Goal: Communication & Community: Answer question/provide support

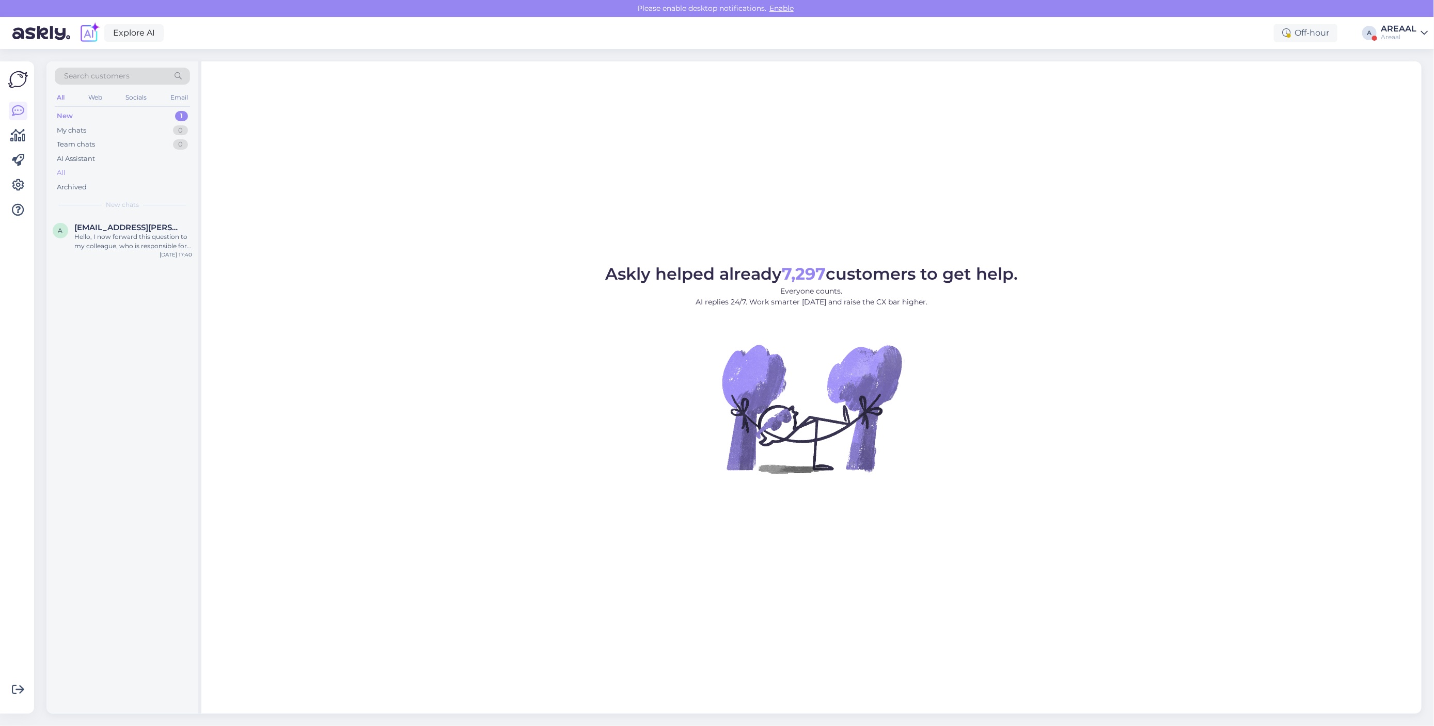
click at [126, 170] on div "All" at bounding box center [122, 173] width 135 height 14
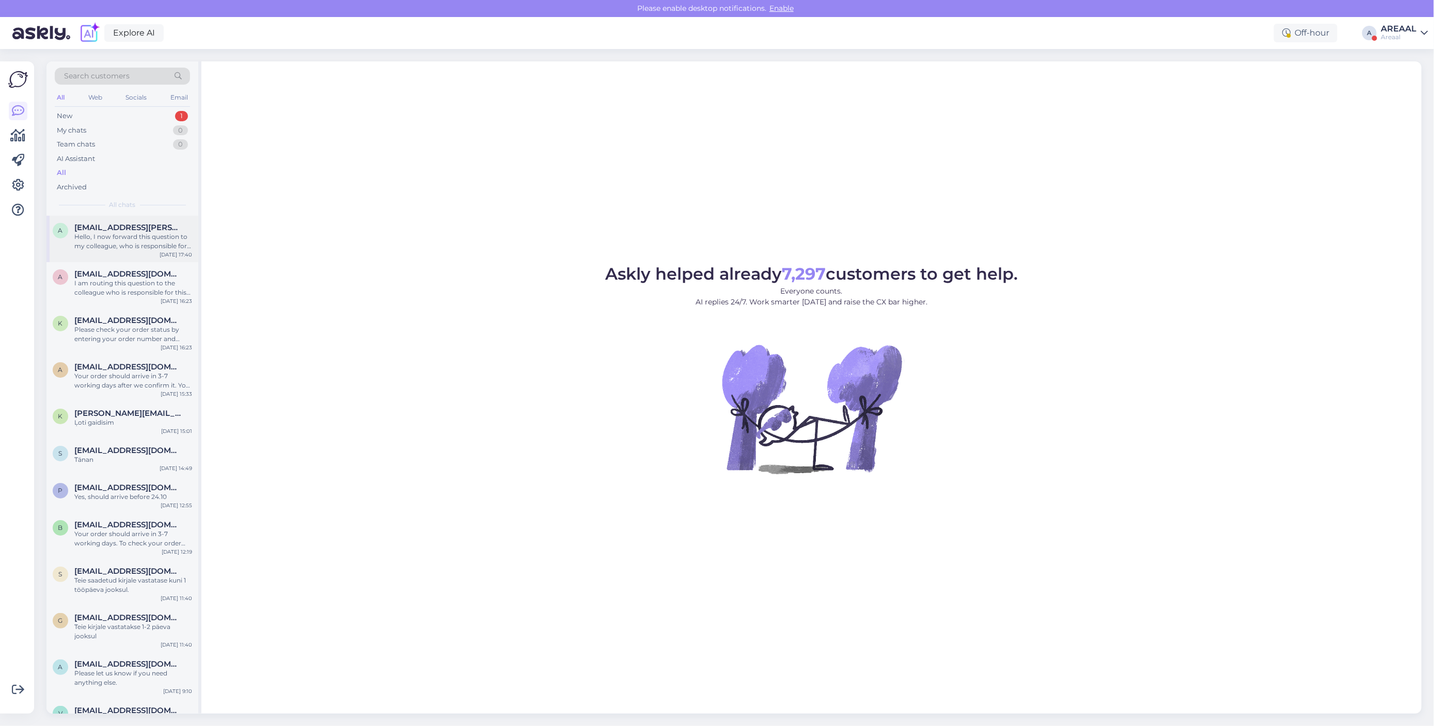
click at [128, 255] on div "a [EMAIL_ADDRESS][PERSON_NAME][DOMAIN_NAME] Hello, I now forward this question …" at bounding box center [122, 239] width 152 height 46
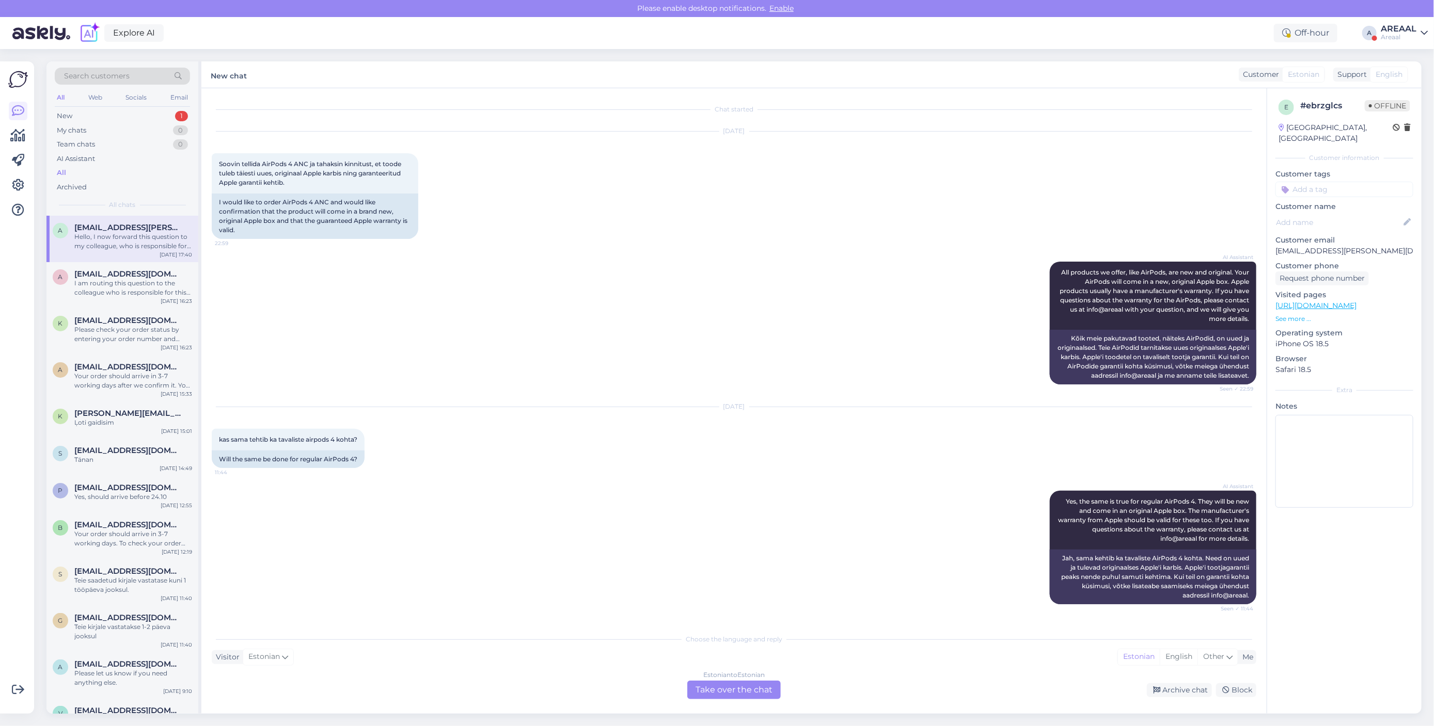
scroll to position [4382, 0]
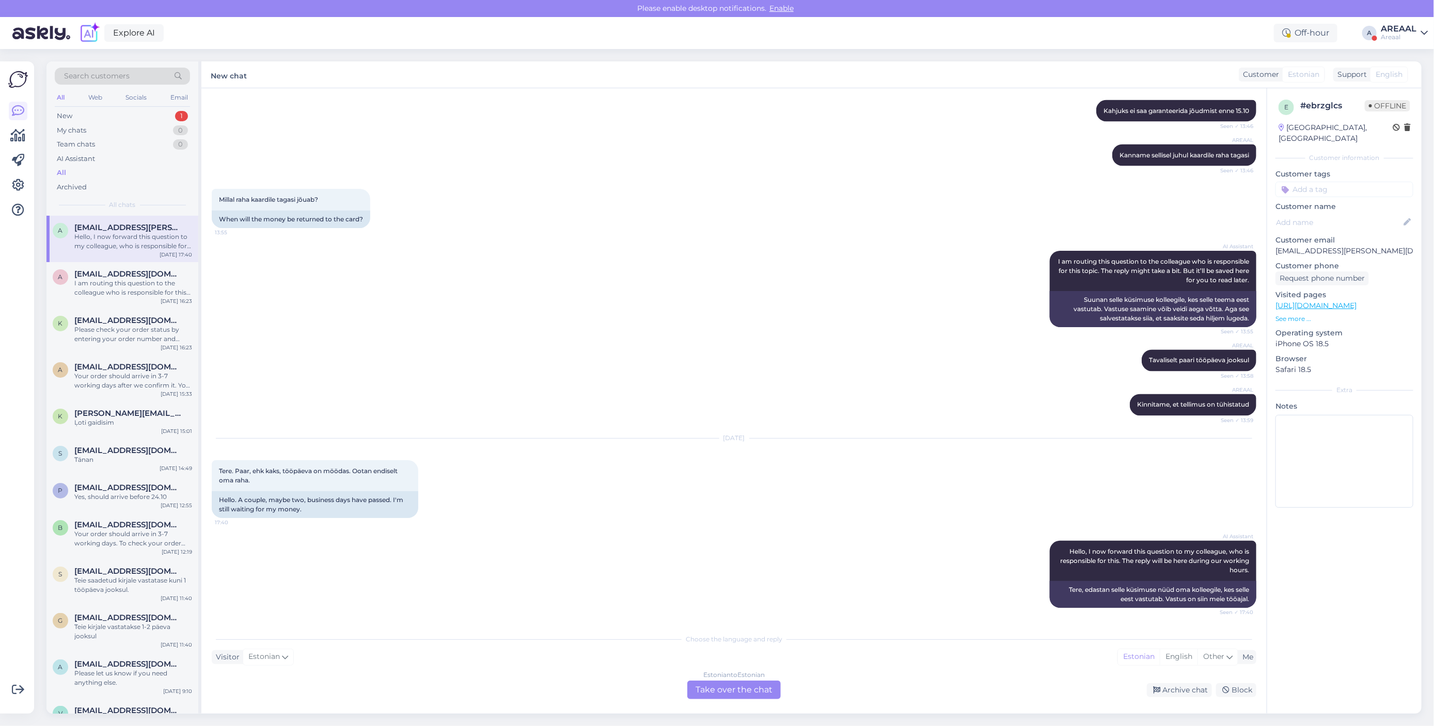
click at [717, 687] on div "Estonian to Estonian Take over the chat" at bounding box center [733, 690] width 93 height 19
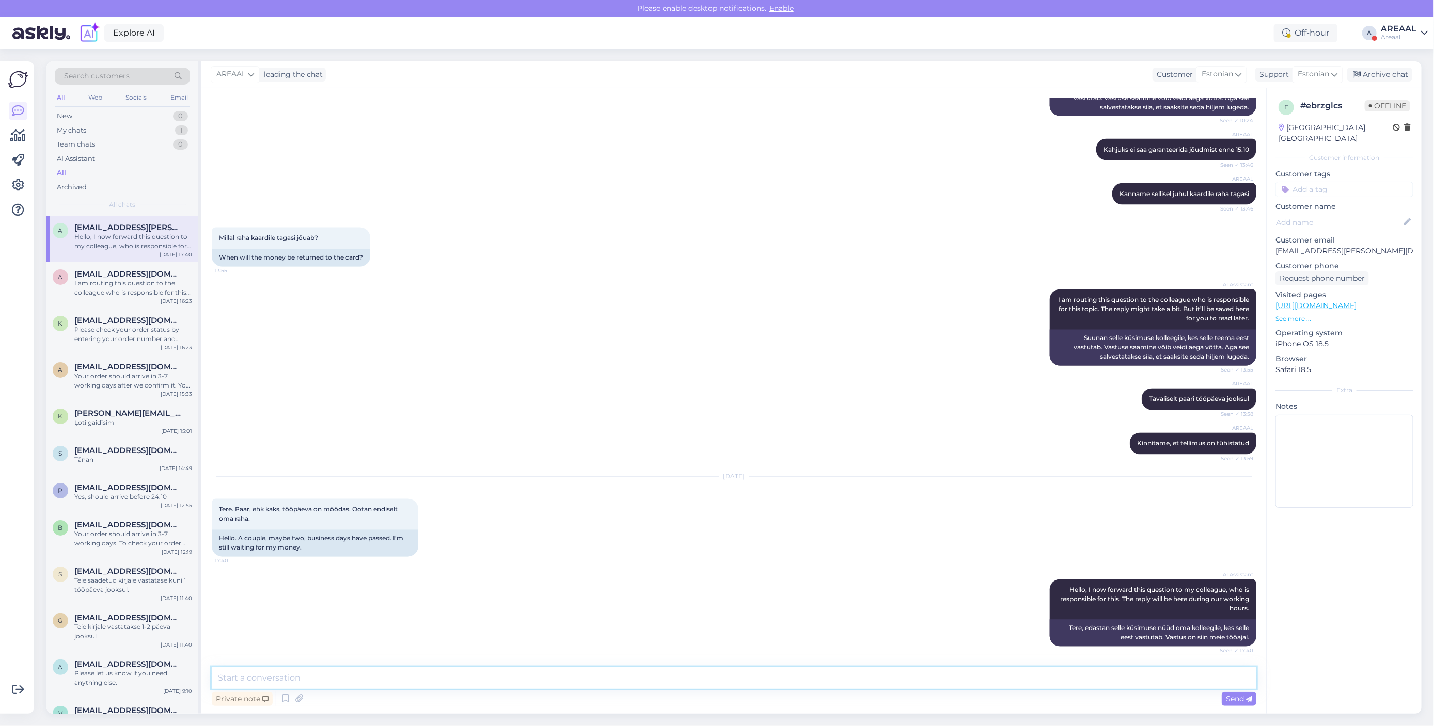
click at [717, 687] on textarea at bounding box center [734, 679] width 1045 height 22
click at [1367, 27] on div "A" at bounding box center [1369, 33] width 14 height 14
click at [1383, 32] on div "AREAAL" at bounding box center [1399, 29] width 36 height 8
click at [1393, 73] on button "Open" at bounding box center [1404, 80] width 29 height 16
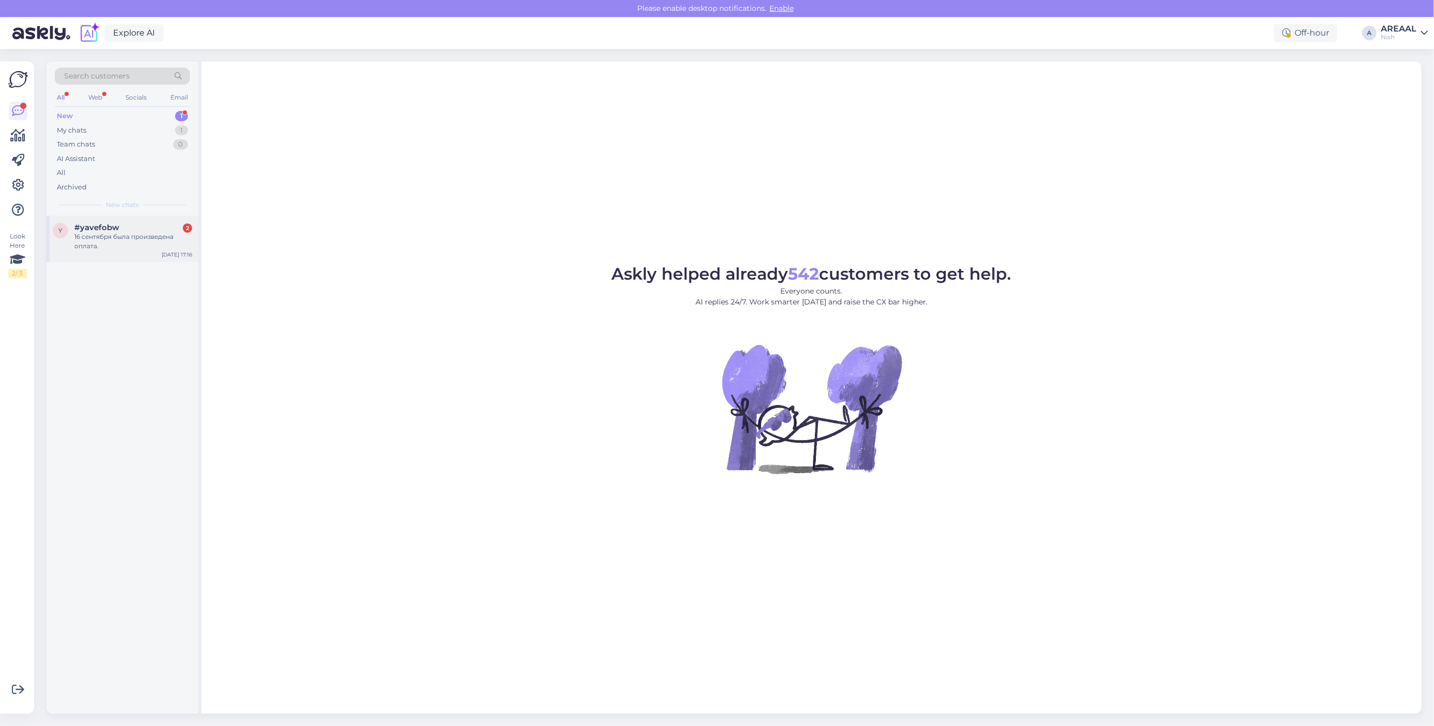
click at [133, 249] on div "16 сентября была произведена оплата." at bounding box center [133, 241] width 118 height 19
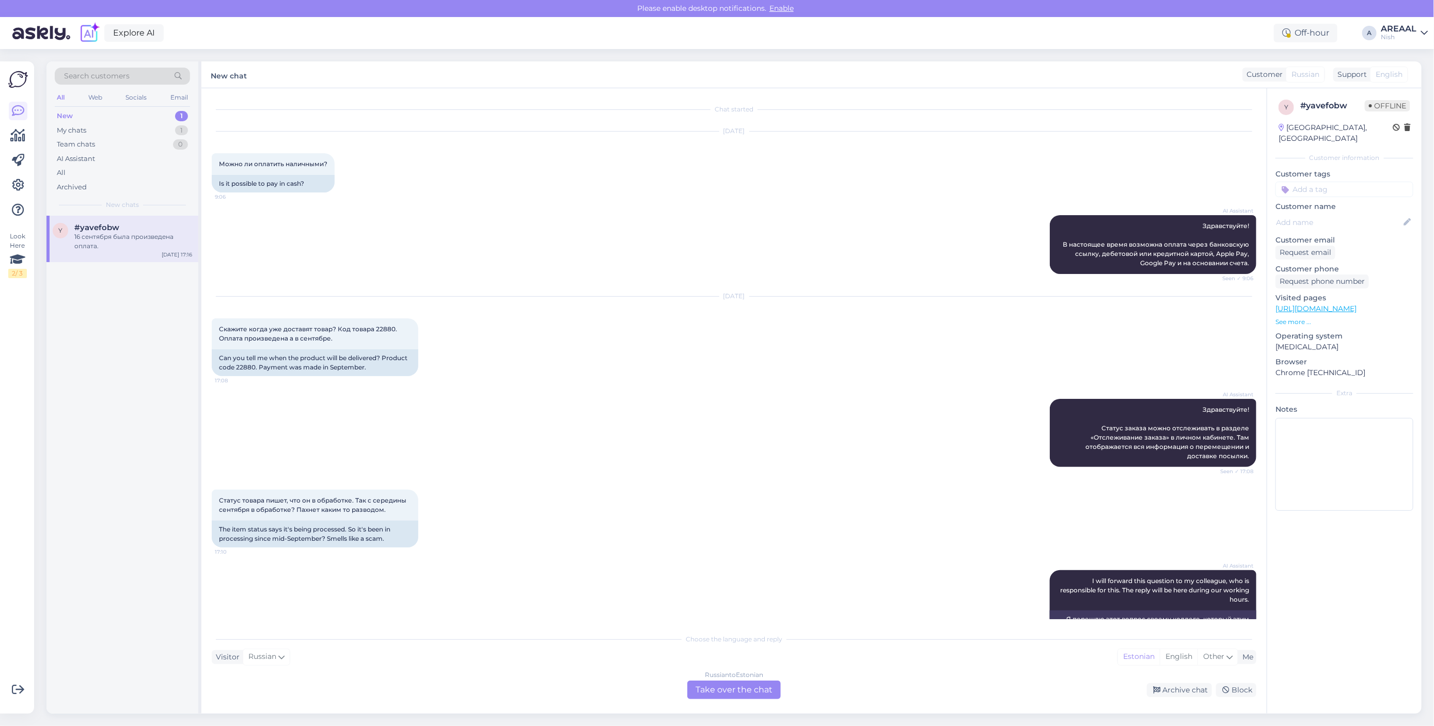
scroll to position [189, 0]
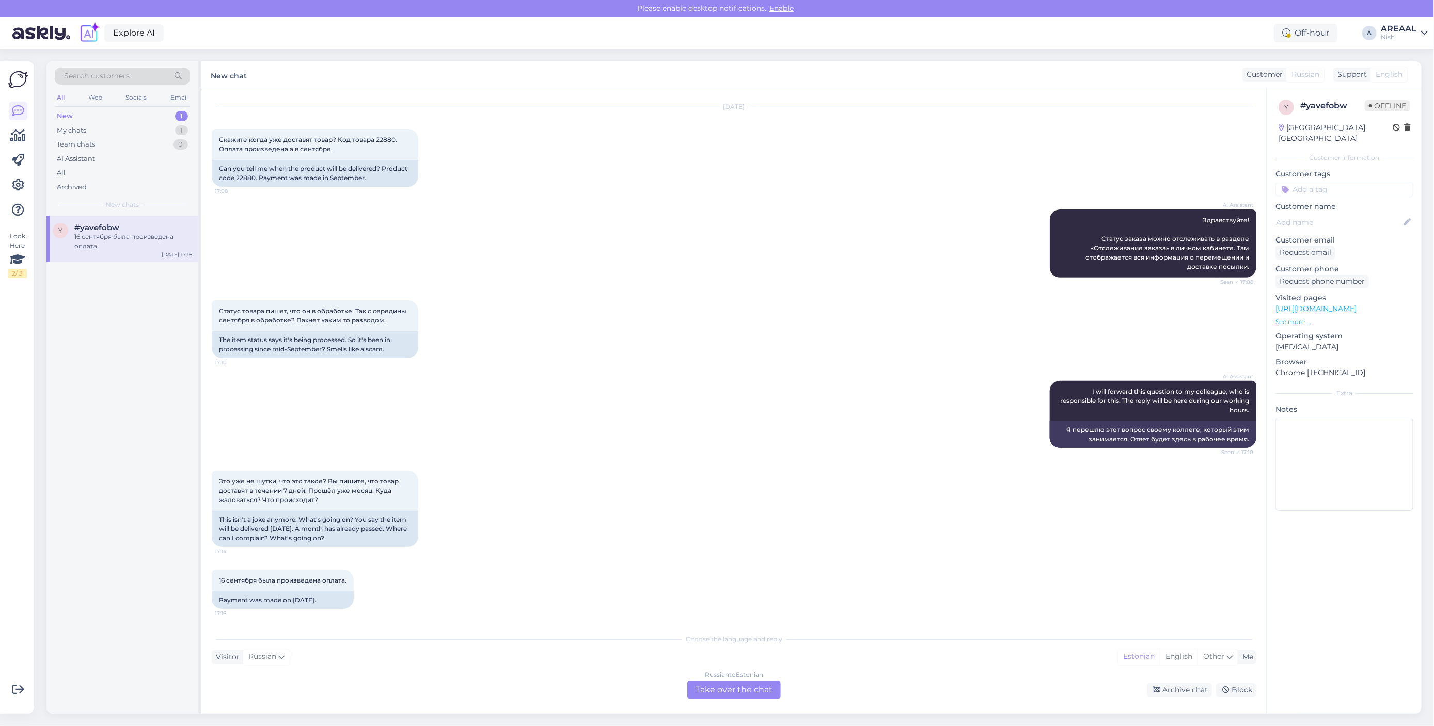
click at [716, 294] on div "Статус товара пишет, что он в обработке. Так с середины сентября в обработке? П…" at bounding box center [734, 329] width 1045 height 81
click at [245, 178] on div "Can you tell me when the product will be delivered? Product code 22880. Payment…" at bounding box center [315, 173] width 207 height 27
copy div "22880"
click at [716, 682] on div "Russian to Estonian Take over the chat" at bounding box center [733, 690] width 93 height 19
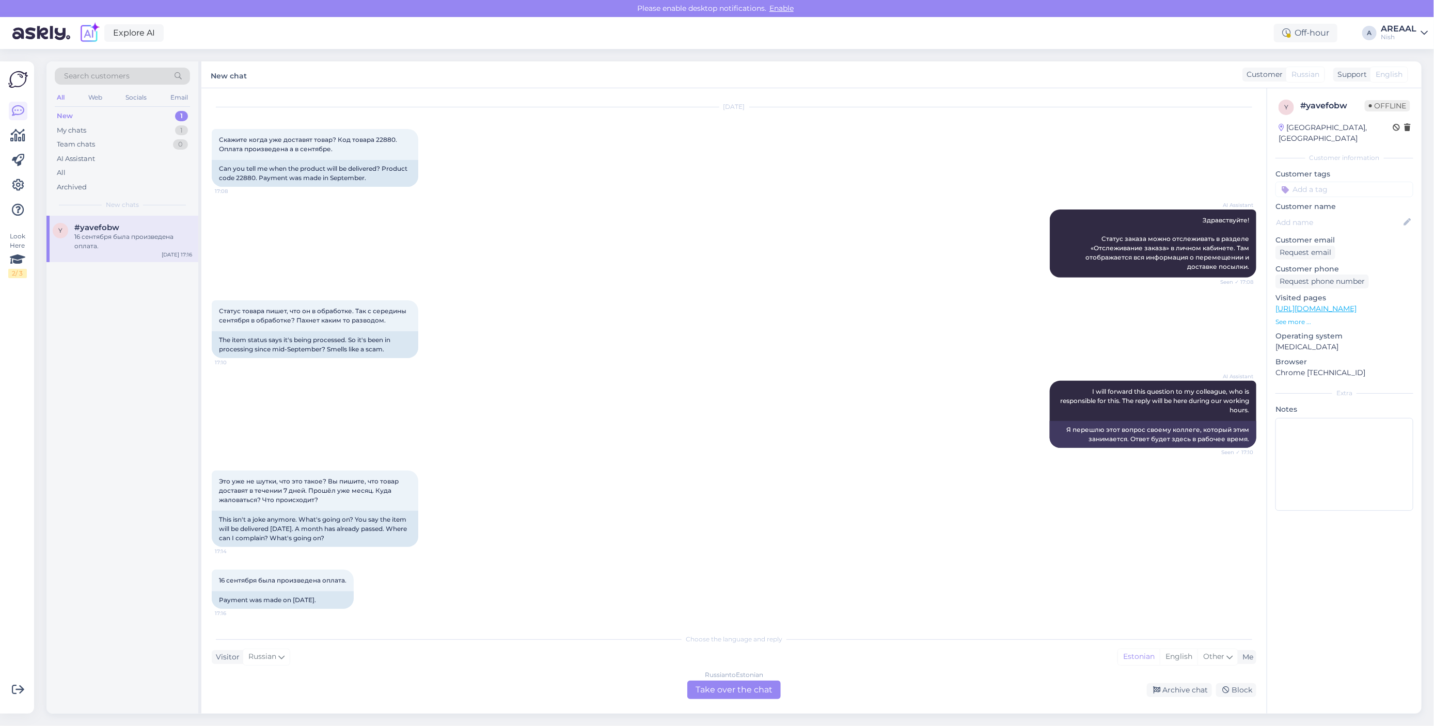
click at [724, 693] on div "Russian to Estonian Take over the chat" at bounding box center [733, 690] width 93 height 19
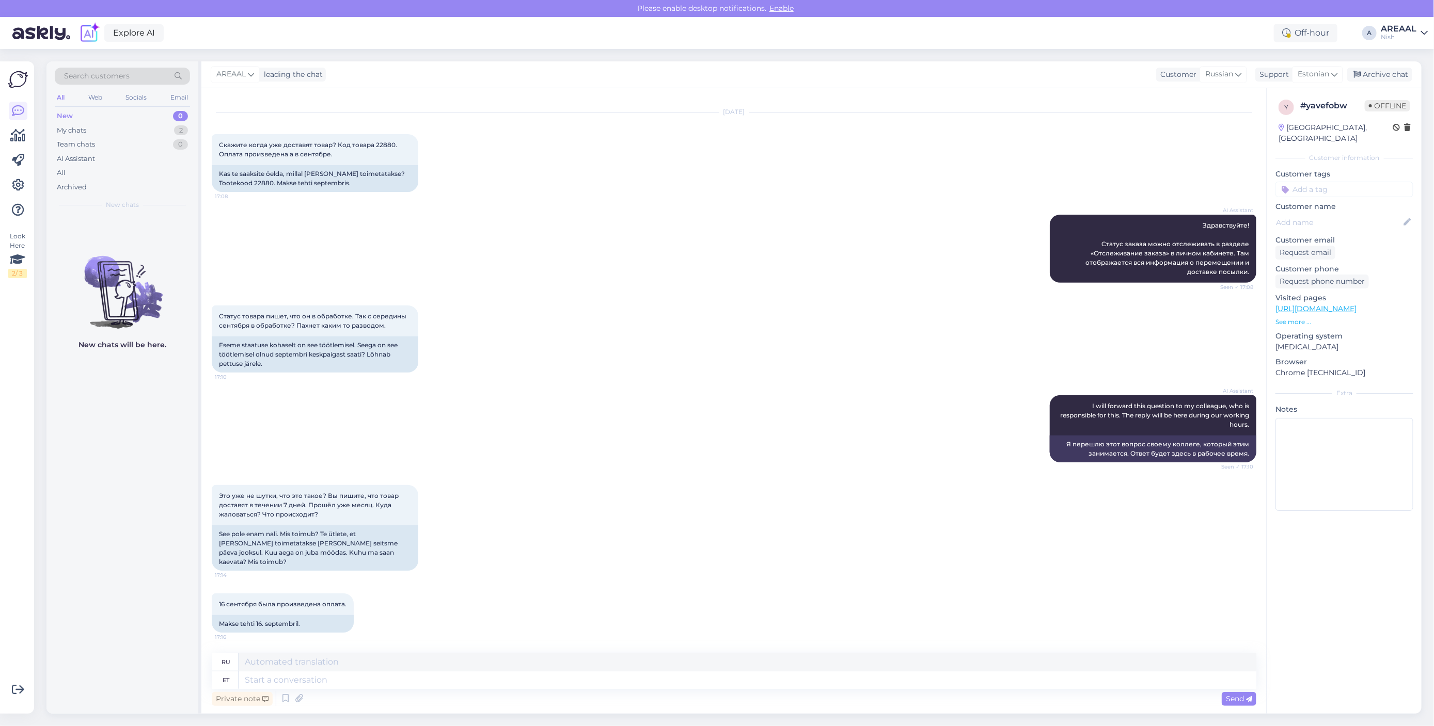
scroll to position [174, 0]
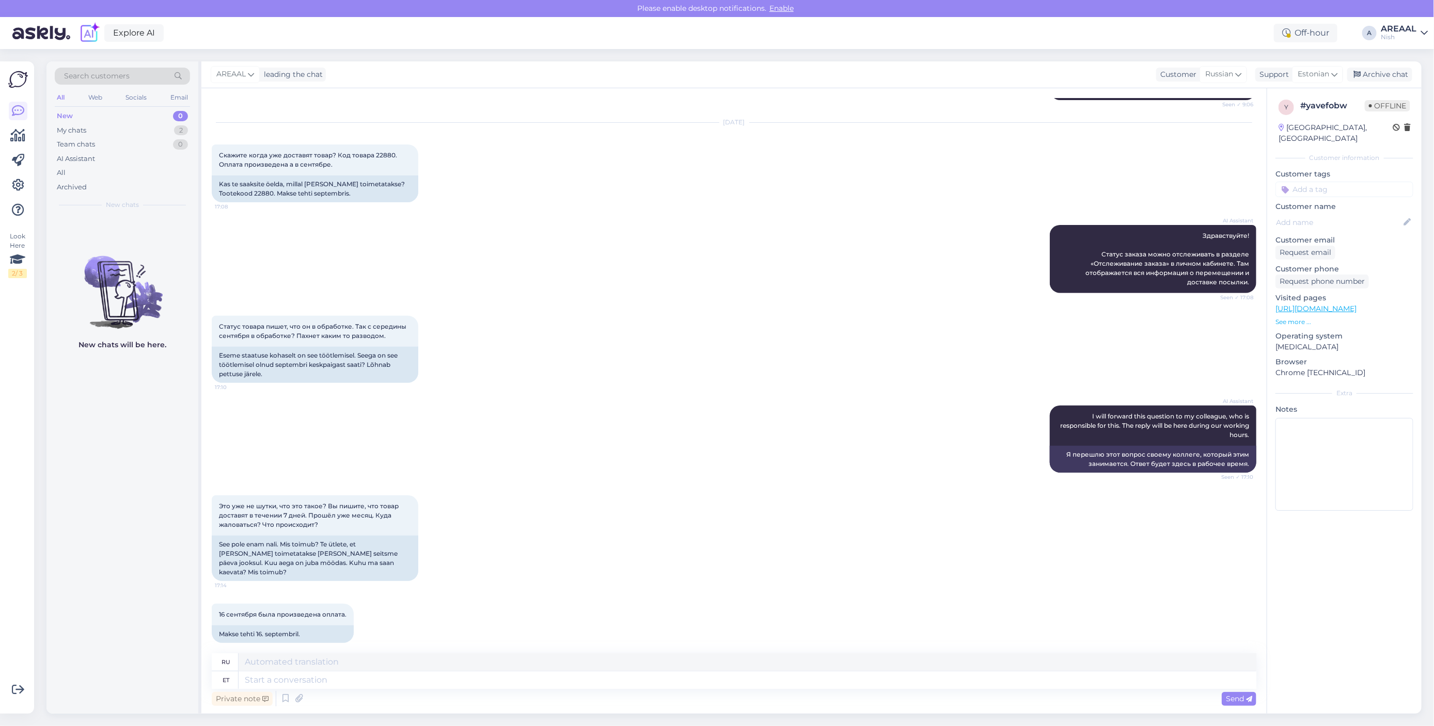
click at [716, 679] on textarea at bounding box center [748, 681] width 1018 height 18
click at [717, 679] on textarea at bounding box center [748, 681] width 1018 height 18
type textarea "Your -"
type textarea "Твой"
type textarea "Your e-mail [PERSON_NAME]"
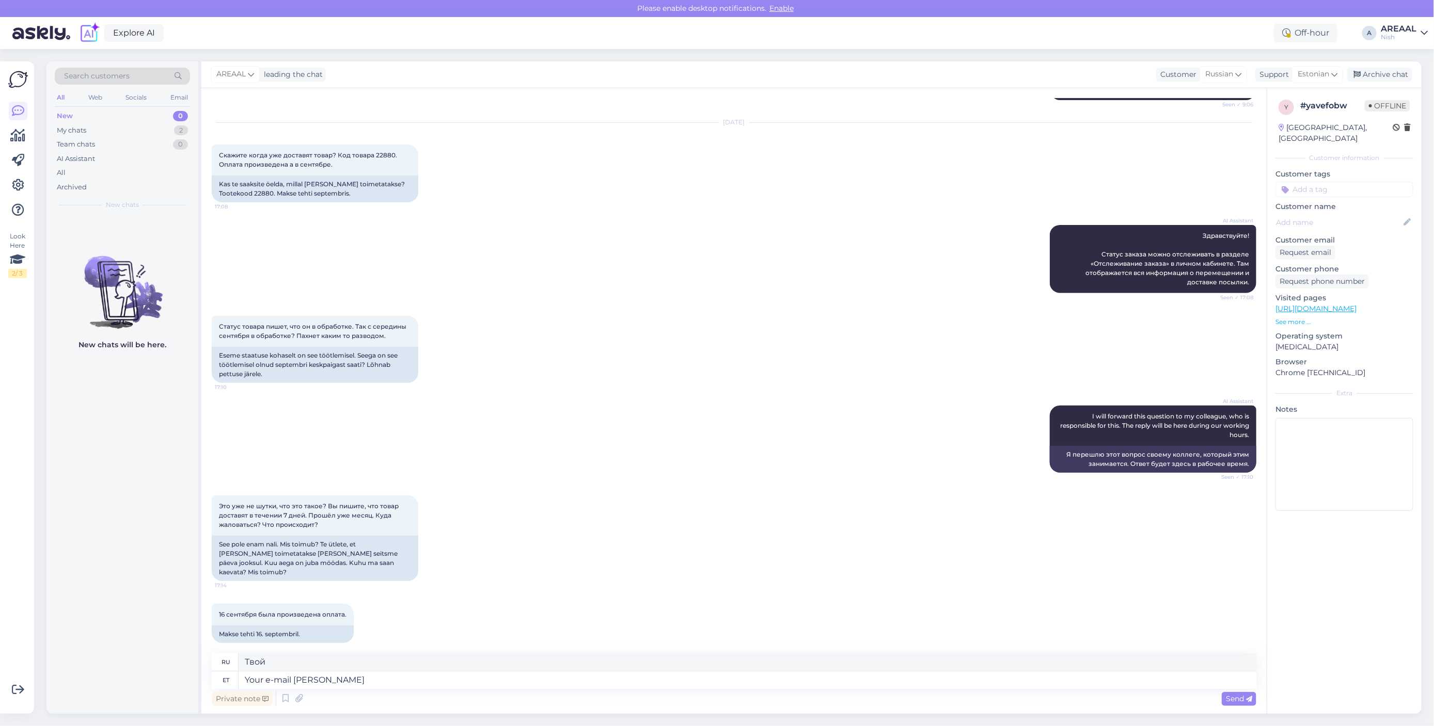
type textarea "Ваш адрес электронной почты"
type textarea "Your e-mail will be an"
type textarea "Ваш адрес электронной почты будет"
type textarea "Your e-mail will be answered"
type textarea "На ваше письмо будет дан ответ."
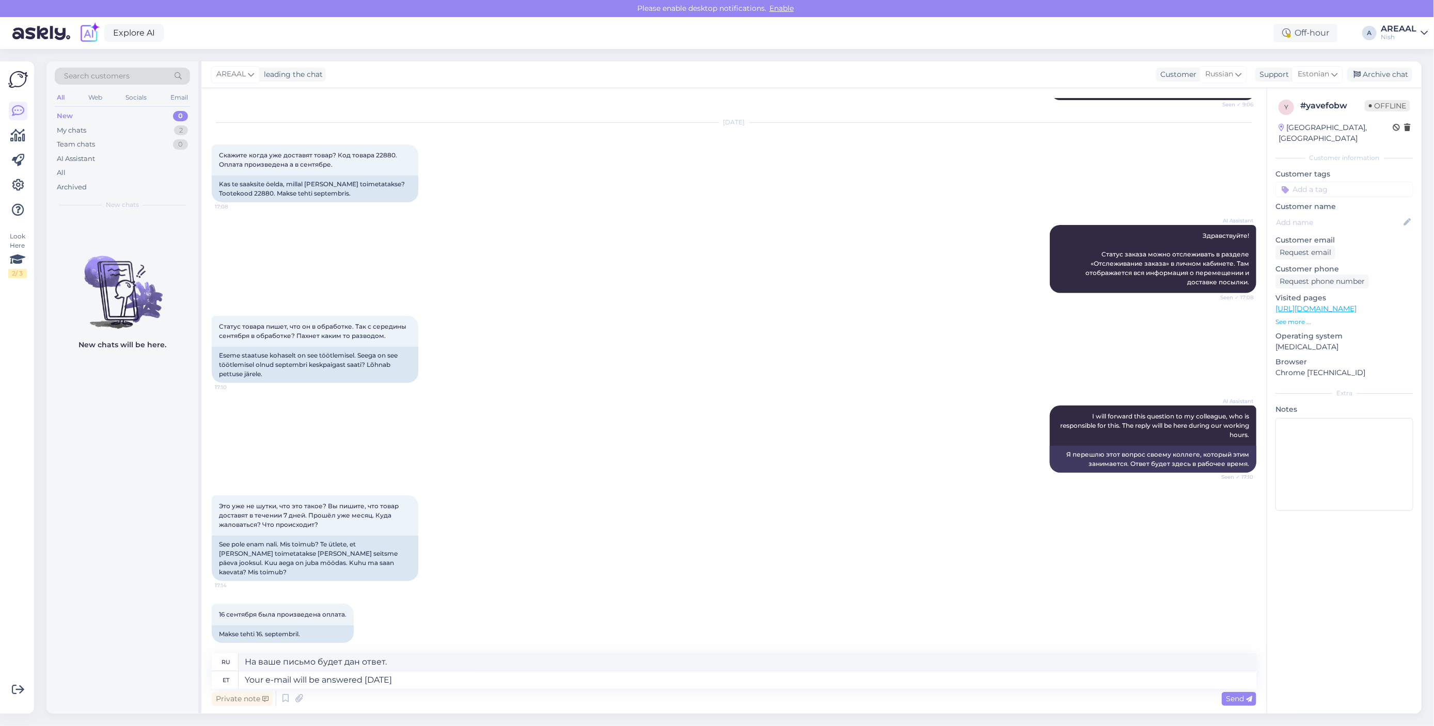
type textarea "Your e-mail will be answered [DATE]."
type textarea "На Ваше письмо будет дан ответ завтра."
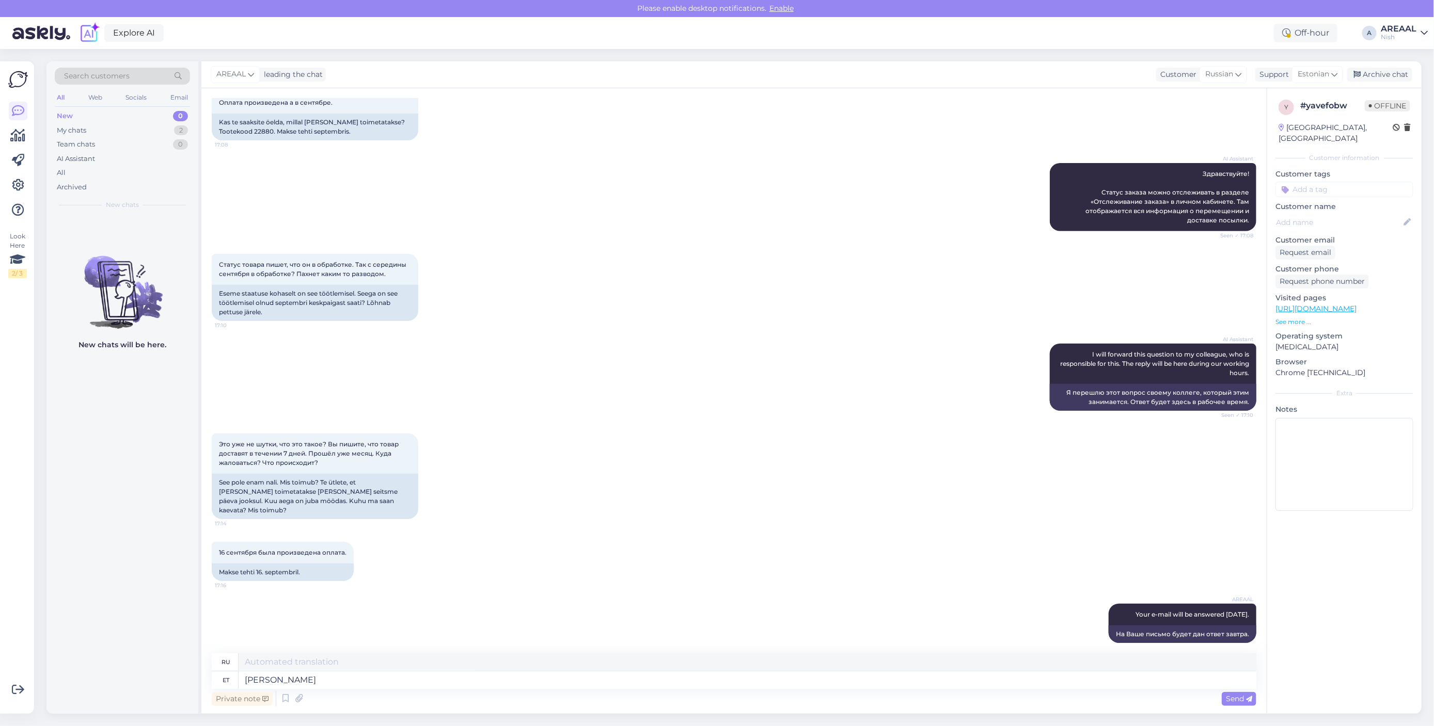
type textarea "[PERSON_NAME] o"
type textarea "Мы не"
type textarea "[PERSON_NAME] ole gar"
type textarea "У нас нет"
type textarea "[PERSON_NAME] ole garantiid, et ka"
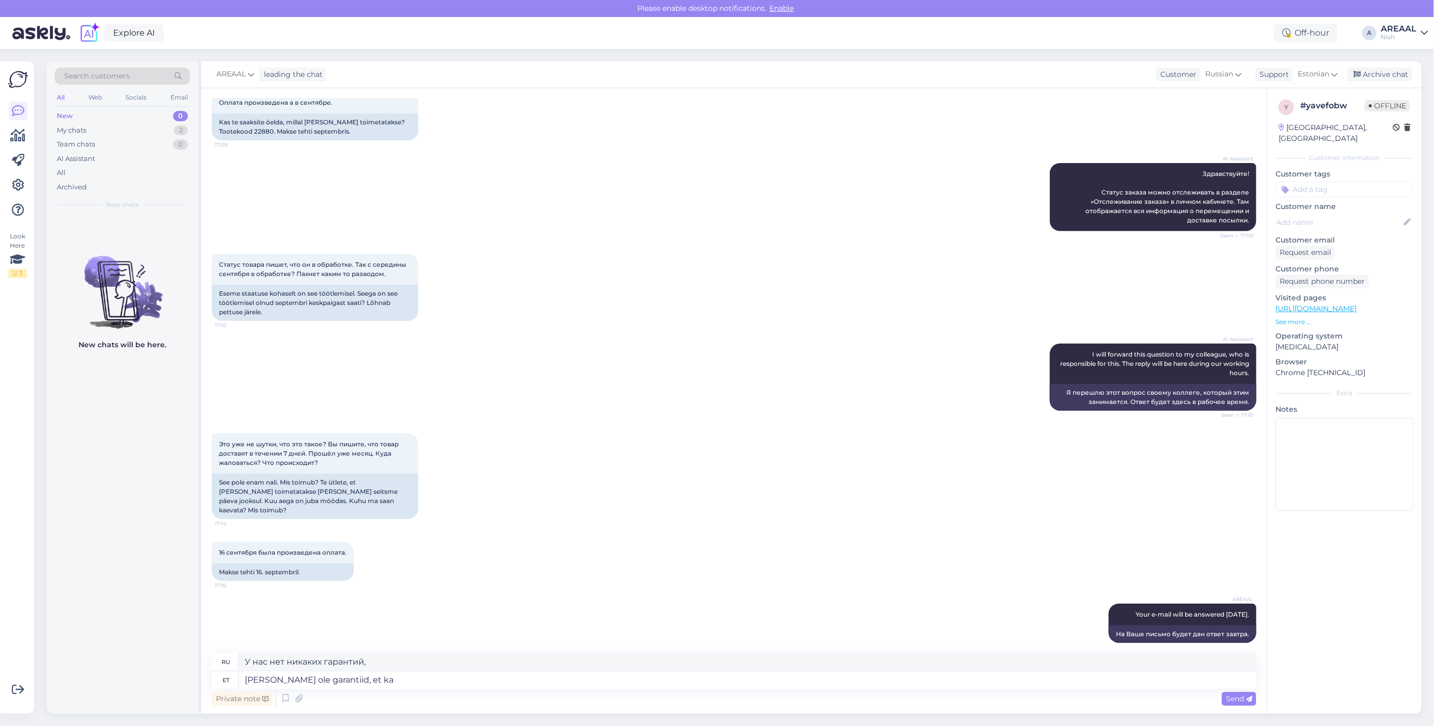
type textarea "У нас нет гарантии, что"
type textarea "[PERSON_NAME] ole garantiid, et [PERSON_NAME] toime"
type textarea "У нас нет гарантии, что товар"
type textarea "[PERSON_NAME] ole garantiid, et [PERSON_NAME] toimetetakse"
type textarea "У нас нет гарантии, что товар будет доставлен."
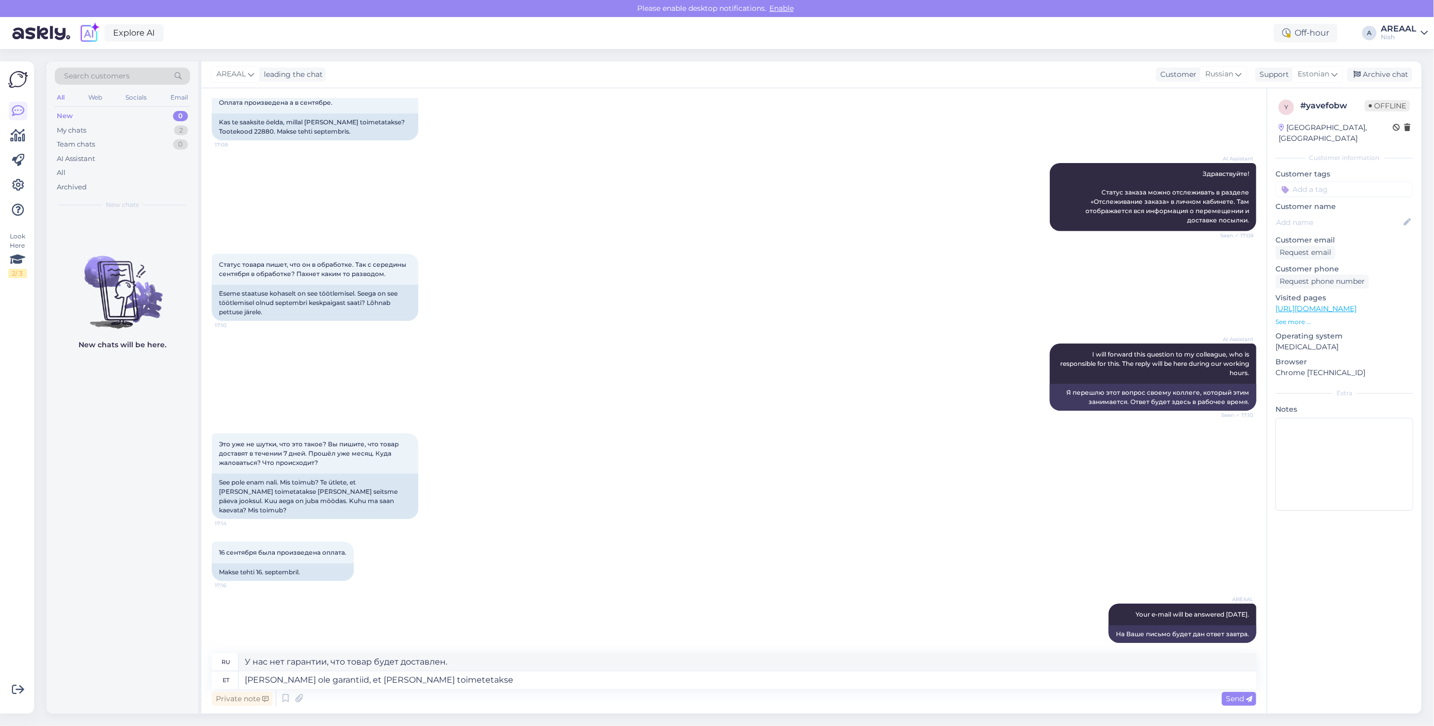
type textarea "[PERSON_NAME] ole garantiid, et [PERSON_NAME] toimetetakse"
click at [1400, 68] on div "Archive chat" at bounding box center [1379, 75] width 65 height 14
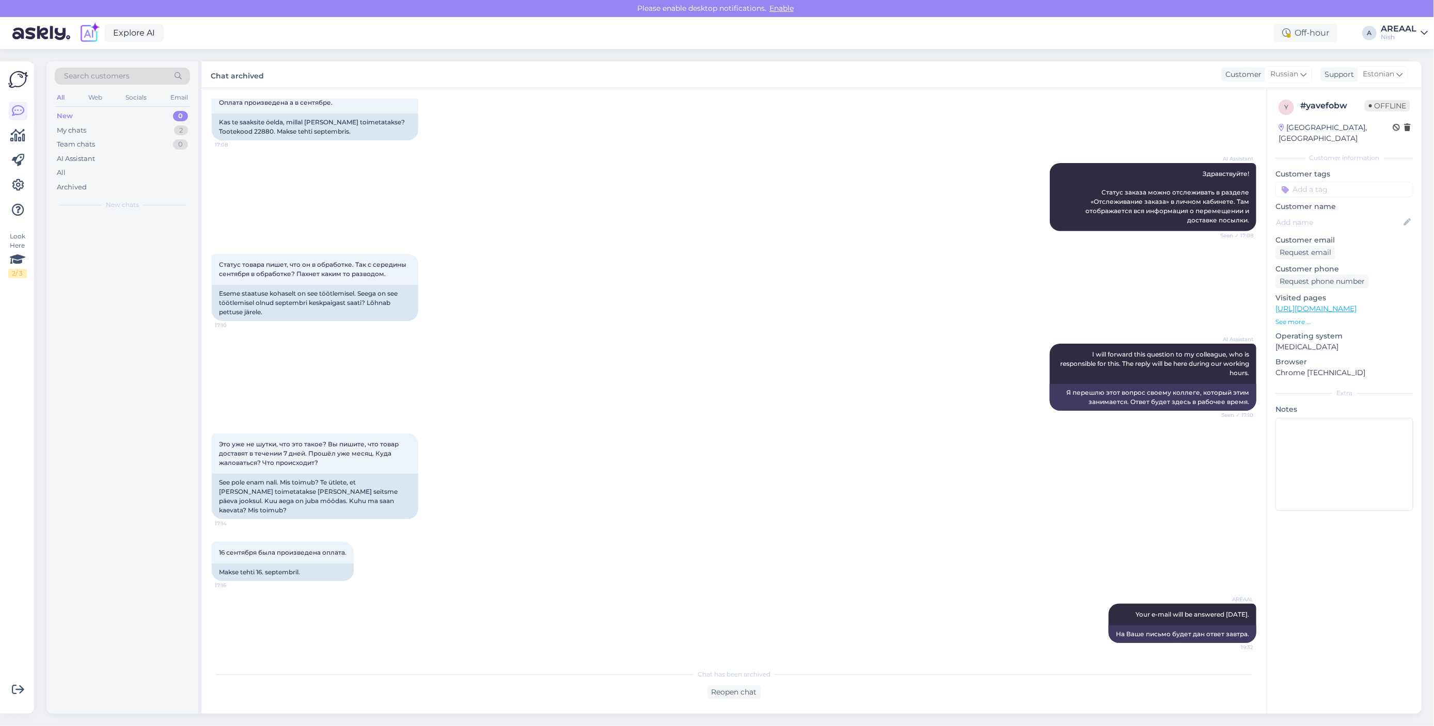
scroll to position [226, 0]
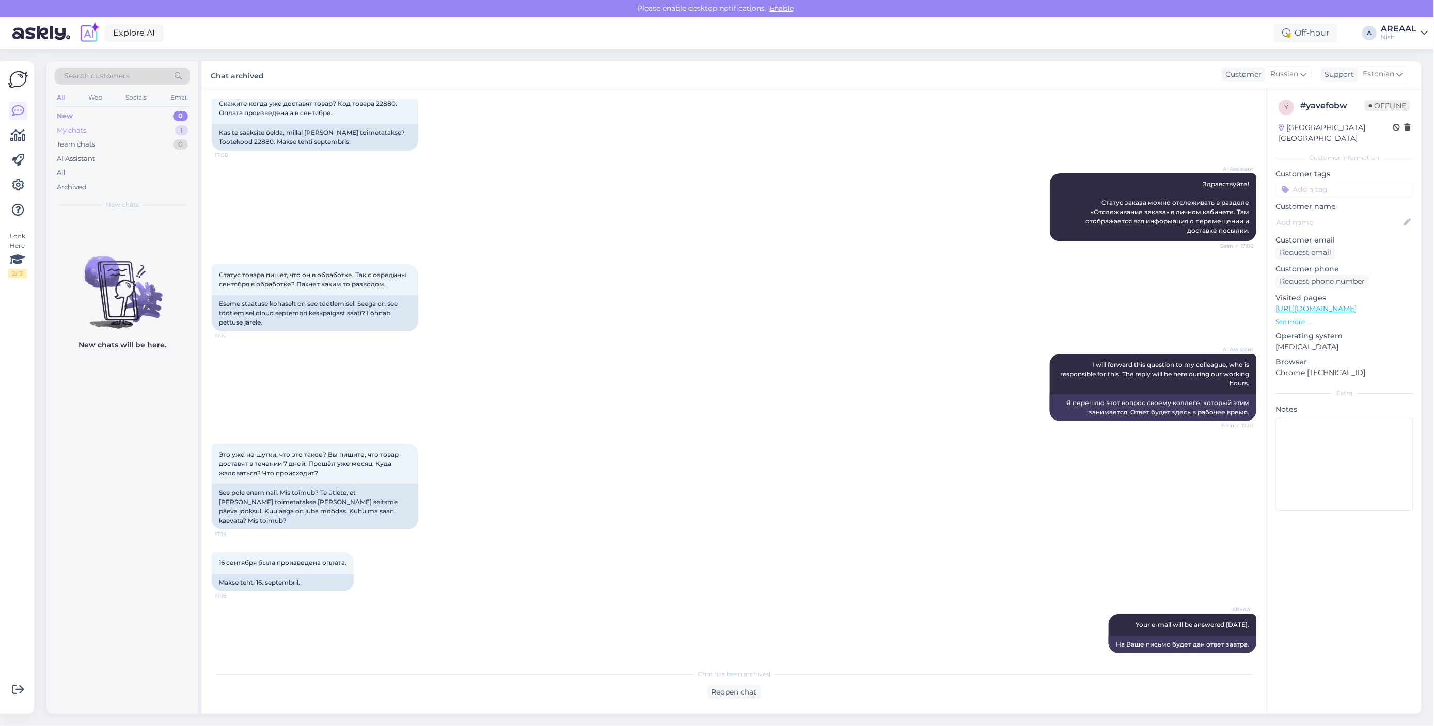
click at [154, 128] on div "My chats 1" at bounding box center [122, 130] width 135 height 14
click at [109, 263] on div "1 #1rwtvv7r Saadame ainult pakiautomaati või kulleriga [DATE] 16:15" at bounding box center [122, 465] width 152 height 498
click at [114, 248] on div "Saadame ainult pakiautomaati või kulleriga" at bounding box center [133, 241] width 118 height 19
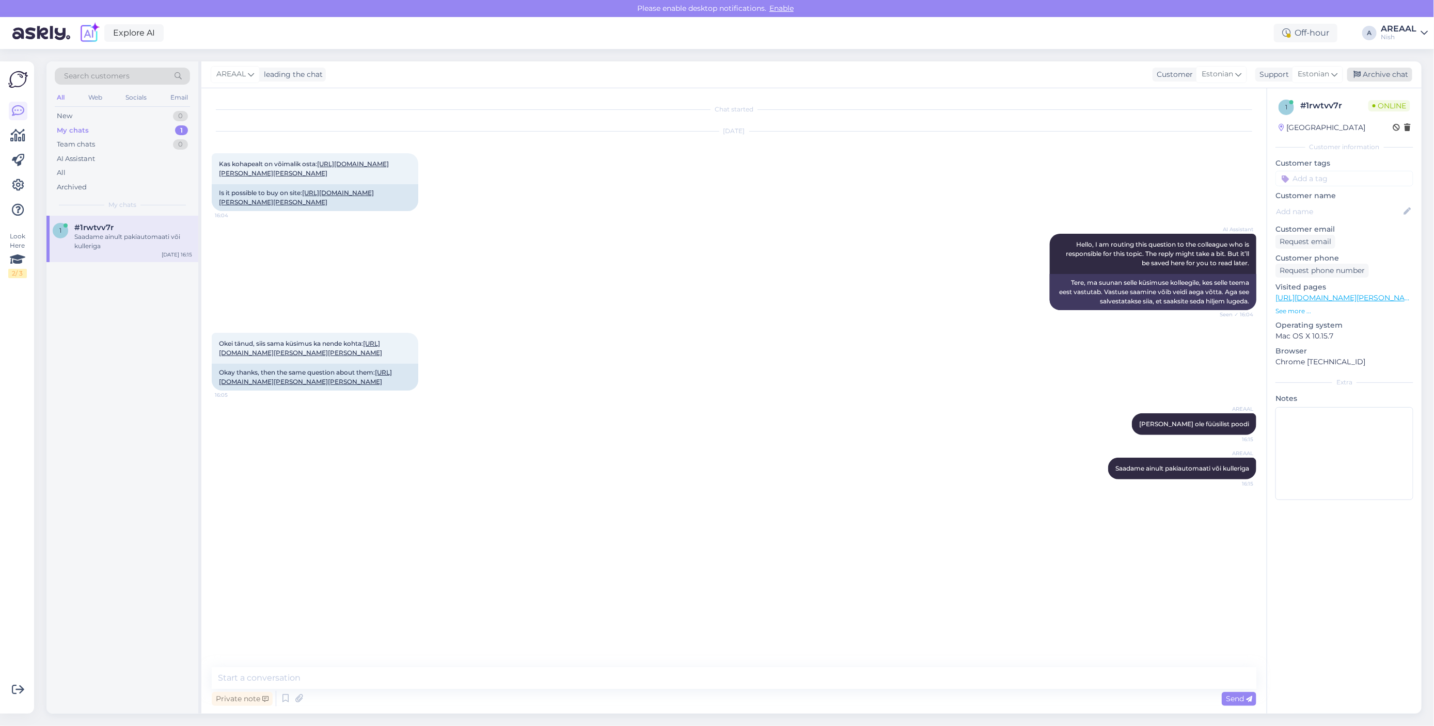
click at [1364, 78] on div "Archive chat" at bounding box center [1379, 75] width 65 height 14
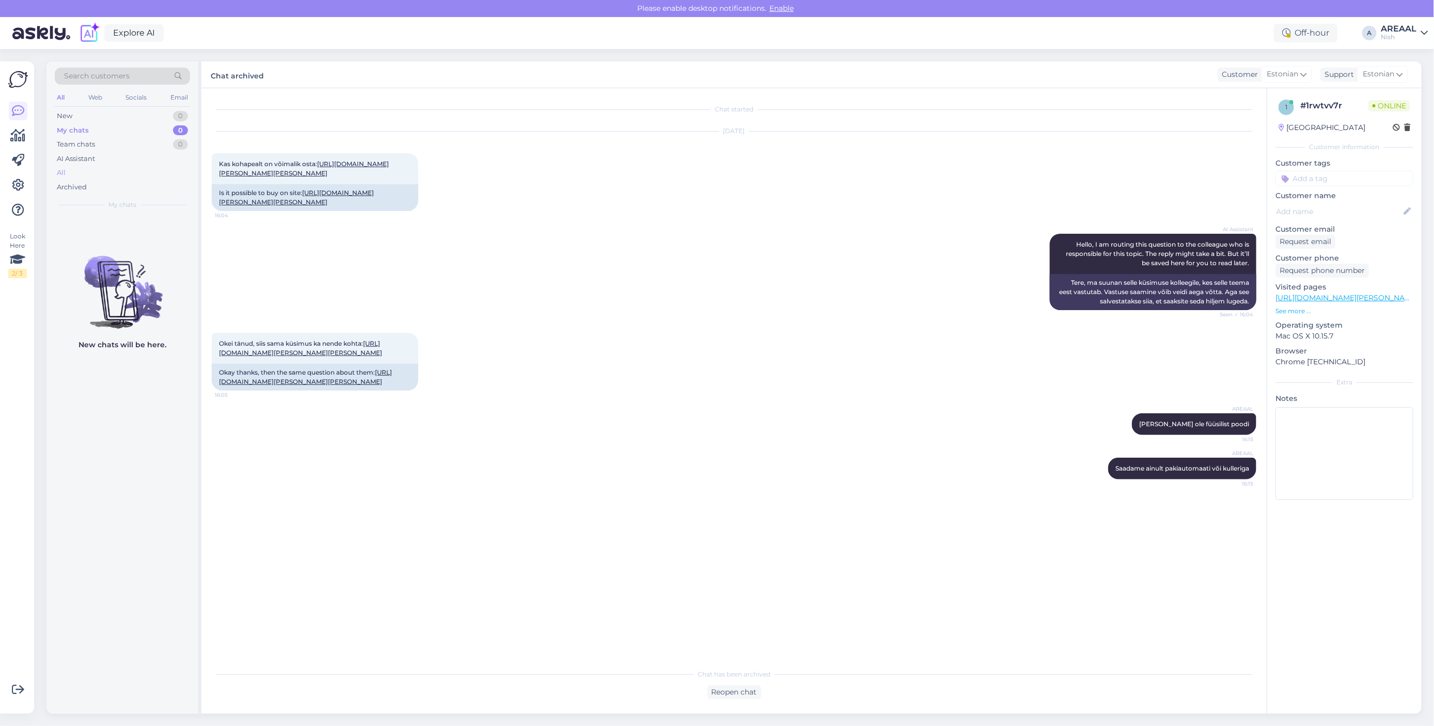
click at [131, 177] on div "All" at bounding box center [122, 173] width 135 height 14
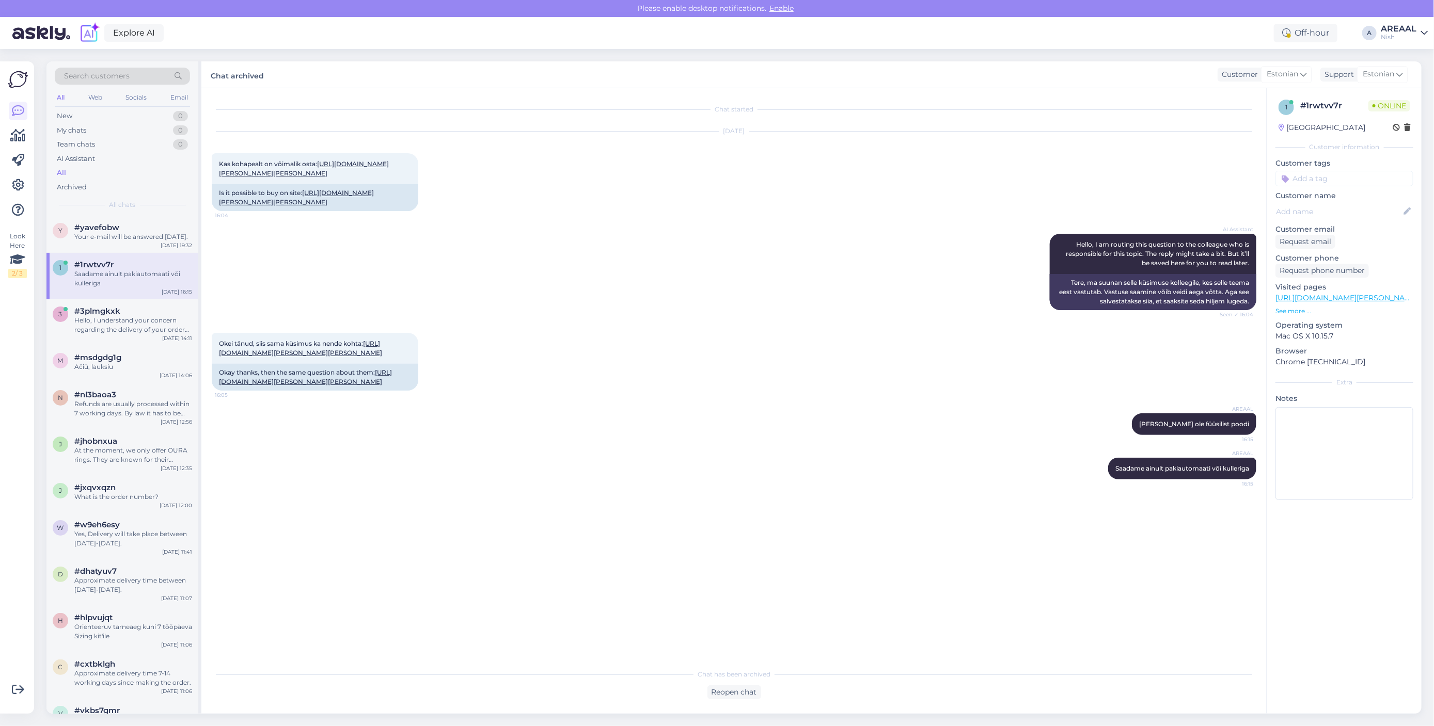
click at [118, 262] on div "1 #1rwtvv7r Saadame ainult pakiautomaati või kulleriga [DATE] 16:15" at bounding box center [122, 276] width 152 height 46
click at [102, 331] on div "Hello, I understand your concern regarding the delivery of your order #23055. I…" at bounding box center [133, 325] width 118 height 19
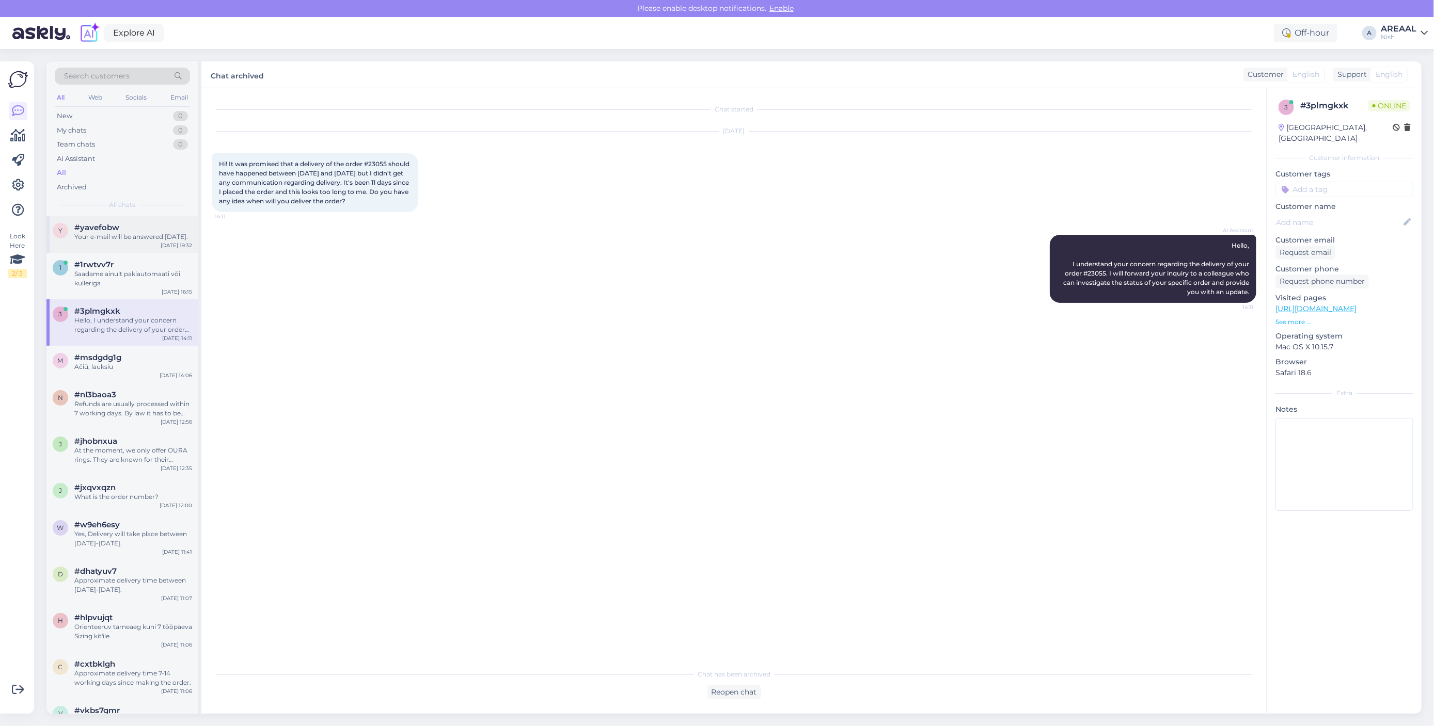
click at [101, 242] on div "Your e-mail will be answered [DATE]." at bounding box center [133, 236] width 118 height 9
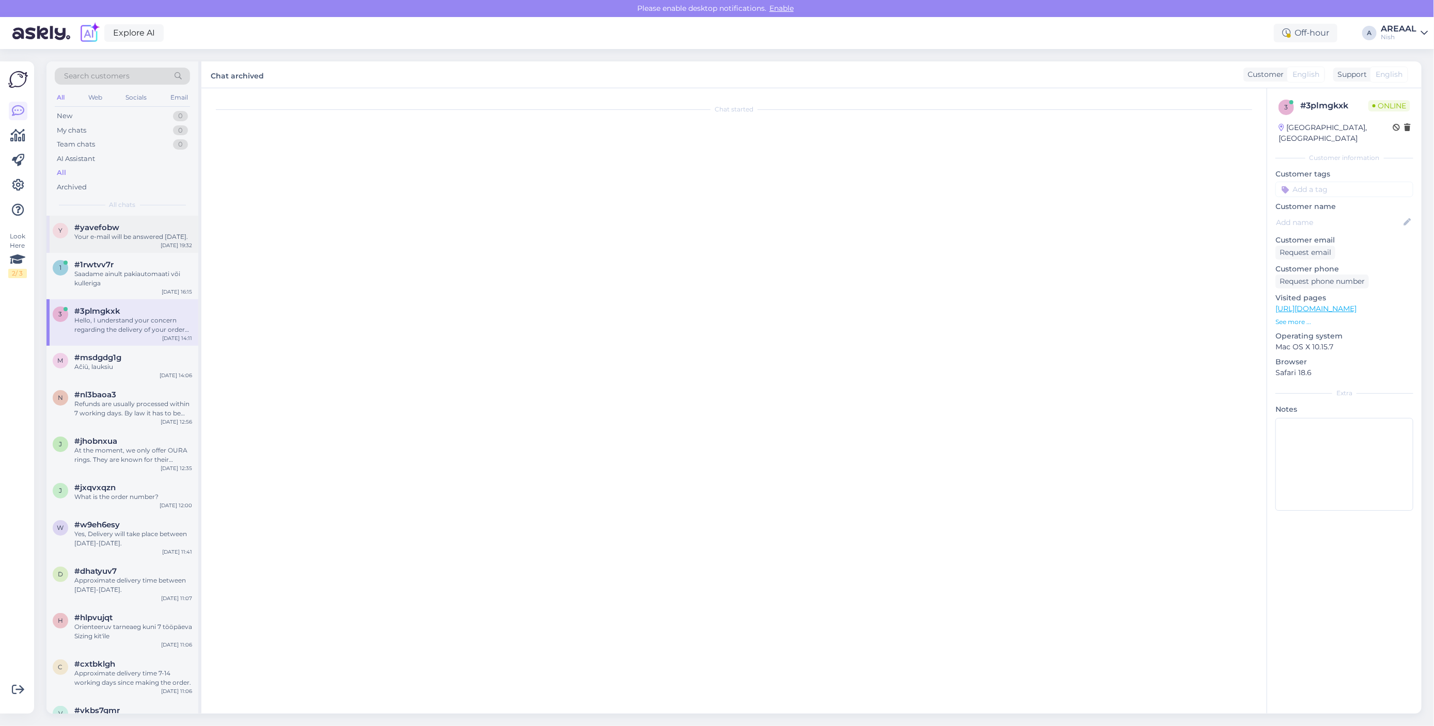
scroll to position [226, 0]
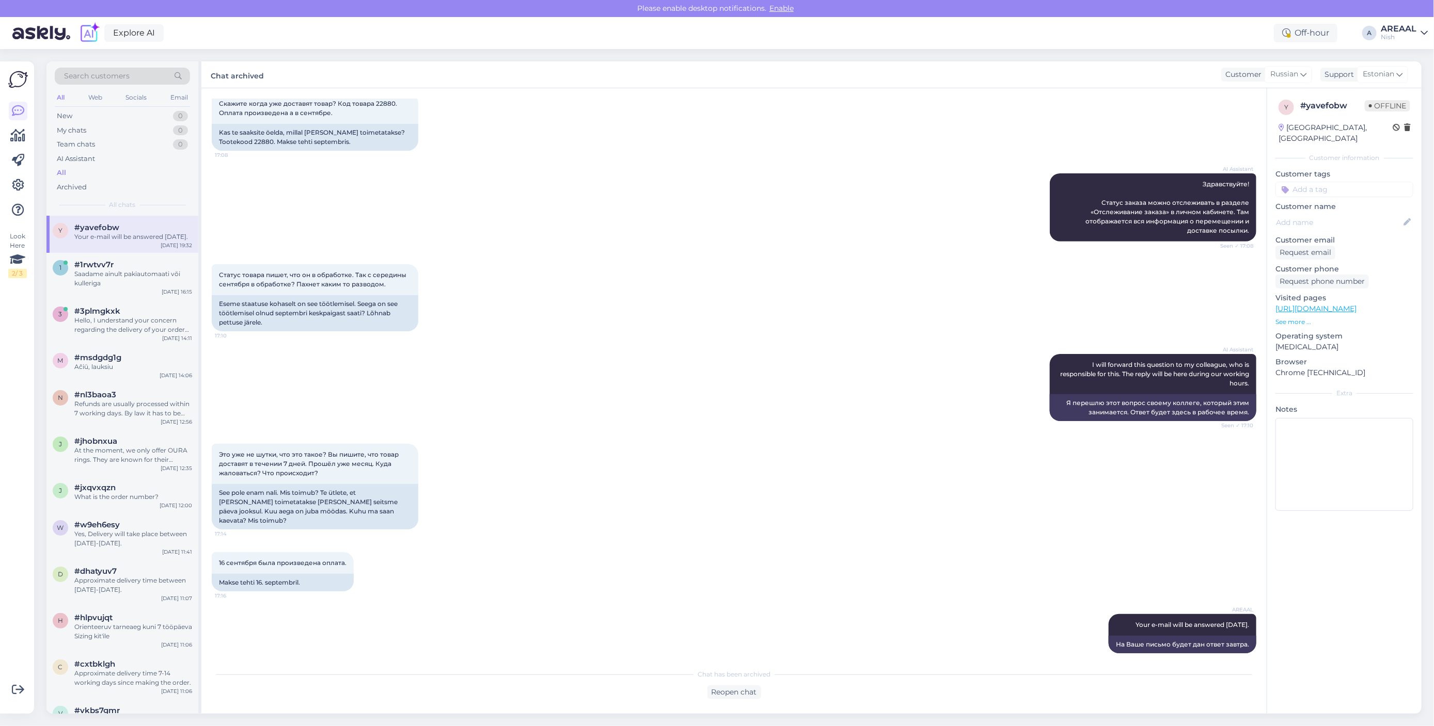
click at [1394, 38] on div "Nish" at bounding box center [1399, 37] width 36 height 8
click at [1397, 55] on button "Open" at bounding box center [1404, 58] width 29 height 16
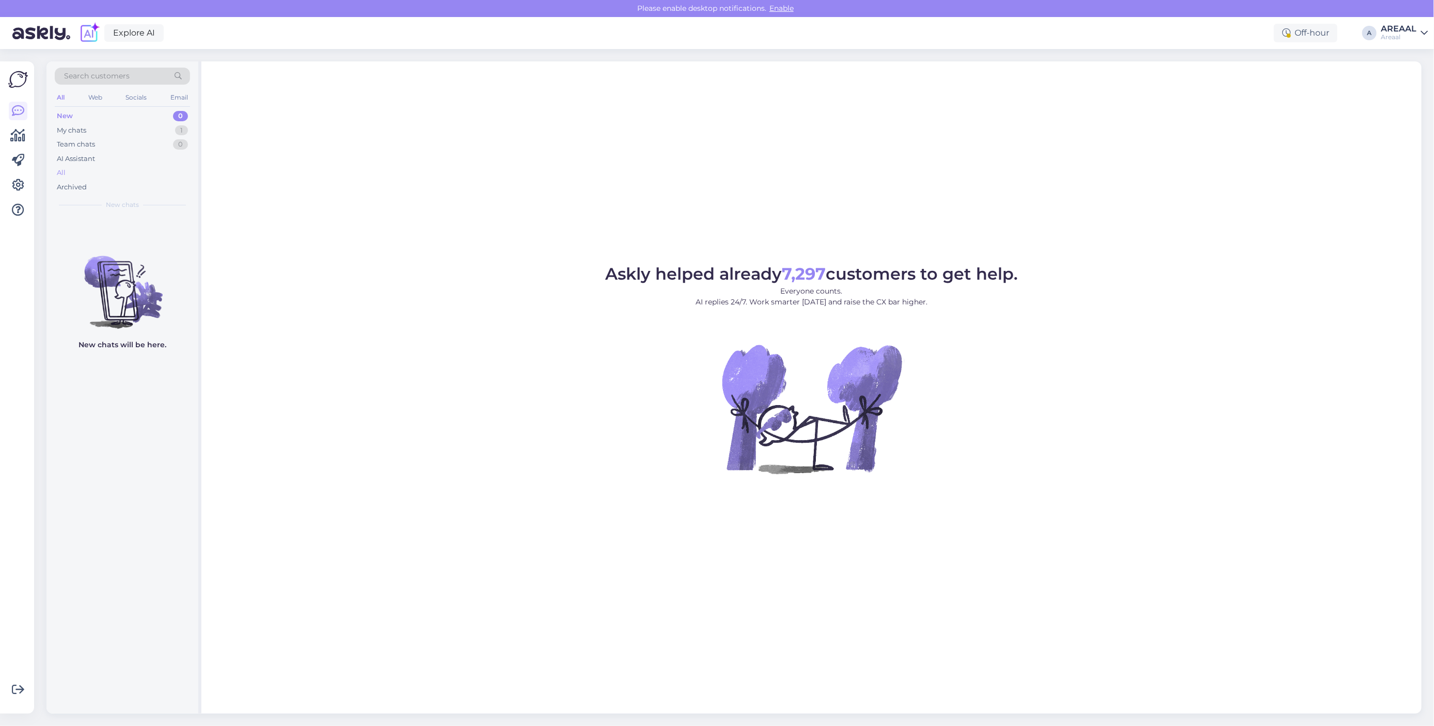
click at [121, 170] on div "All" at bounding box center [122, 173] width 135 height 14
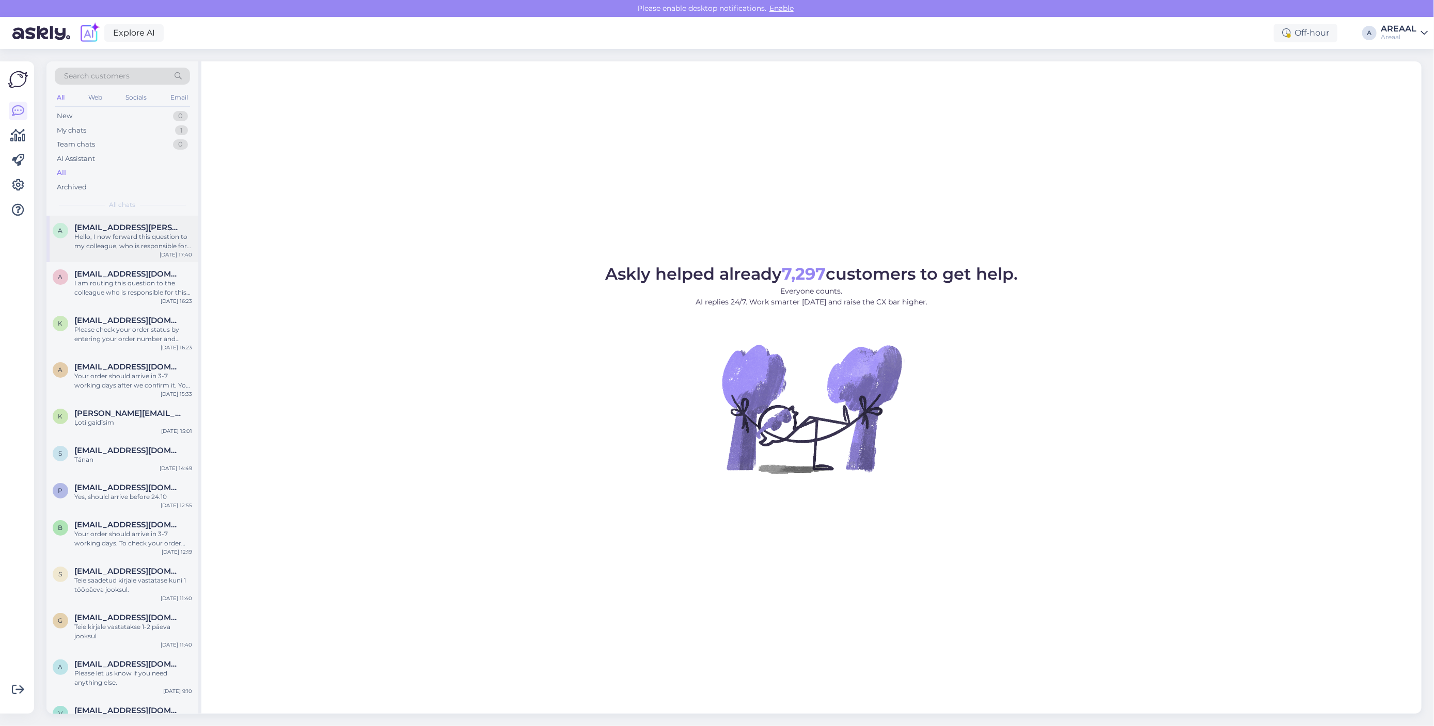
click at [137, 228] on span "[EMAIL_ADDRESS][PERSON_NAME][DOMAIN_NAME]" at bounding box center [127, 227] width 107 height 9
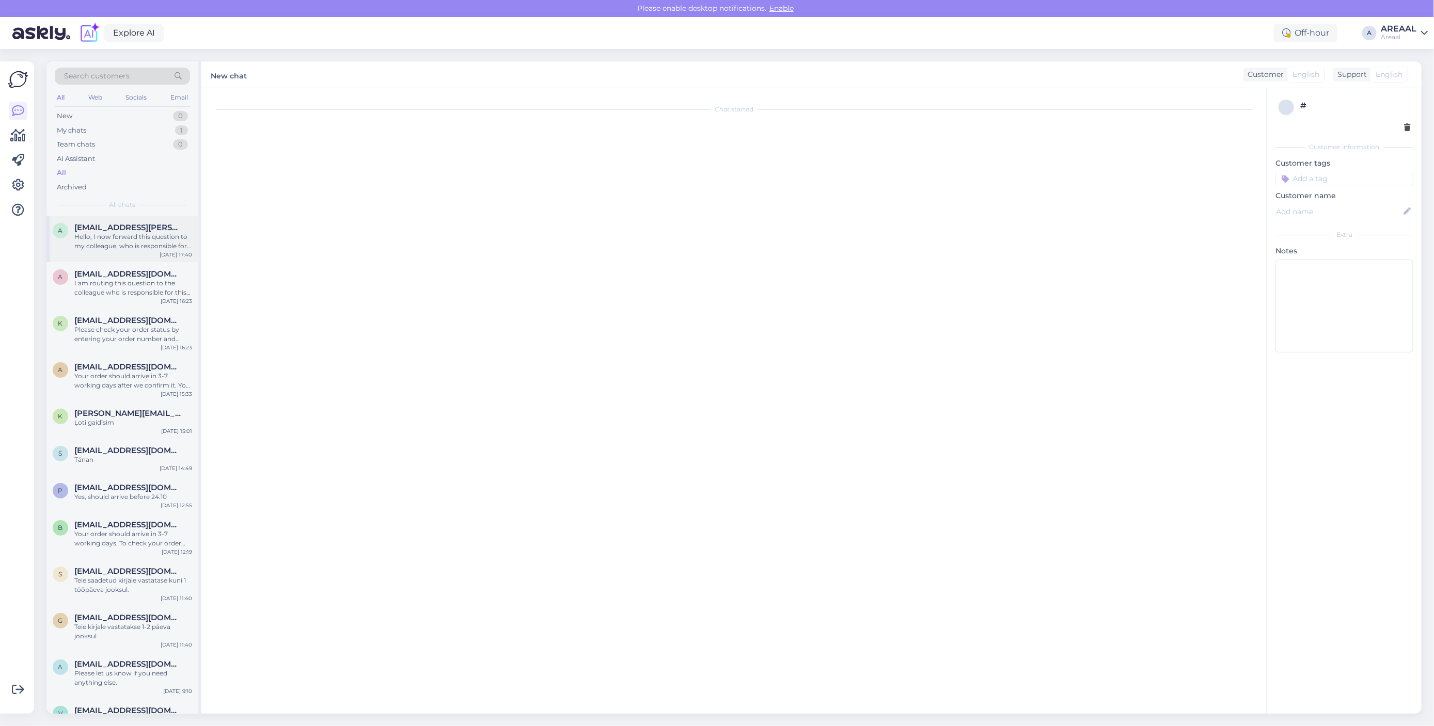
scroll to position [4343, 0]
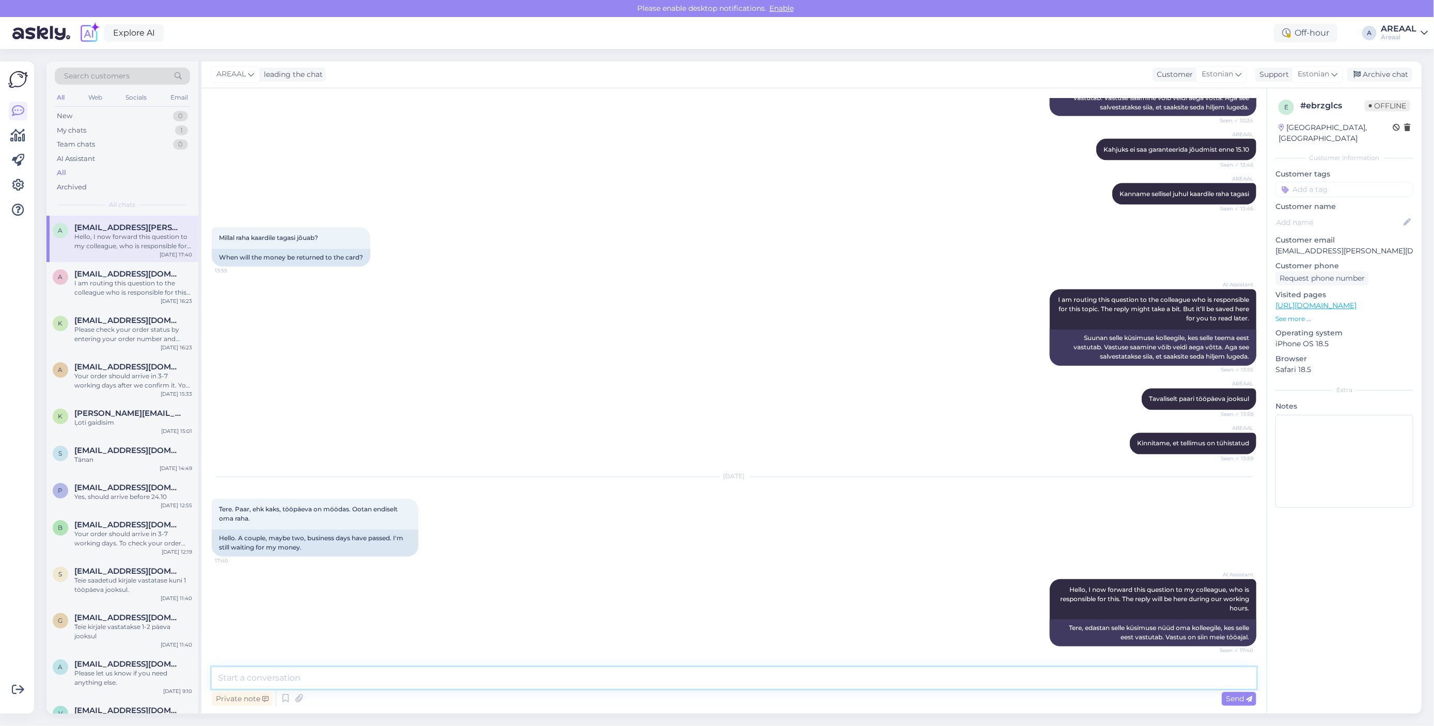
click at [1075, 682] on textarea at bounding box center [734, 679] width 1045 height 22
type textarea "Kaardimakse tagasikanne on tehtud"
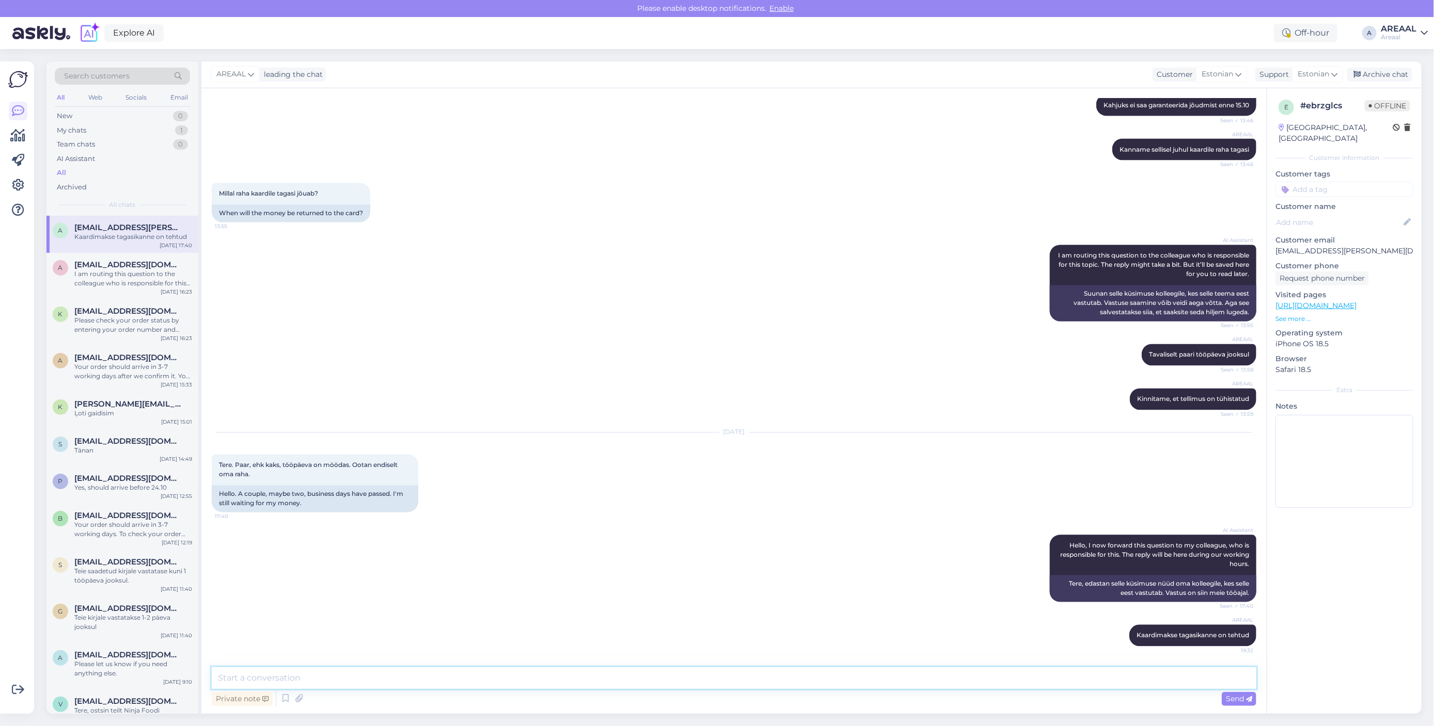
scroll to position [4388, 0]
type textarea "Laekumine toimub tavaliselt kuni 5 tööpäeva jooksul"
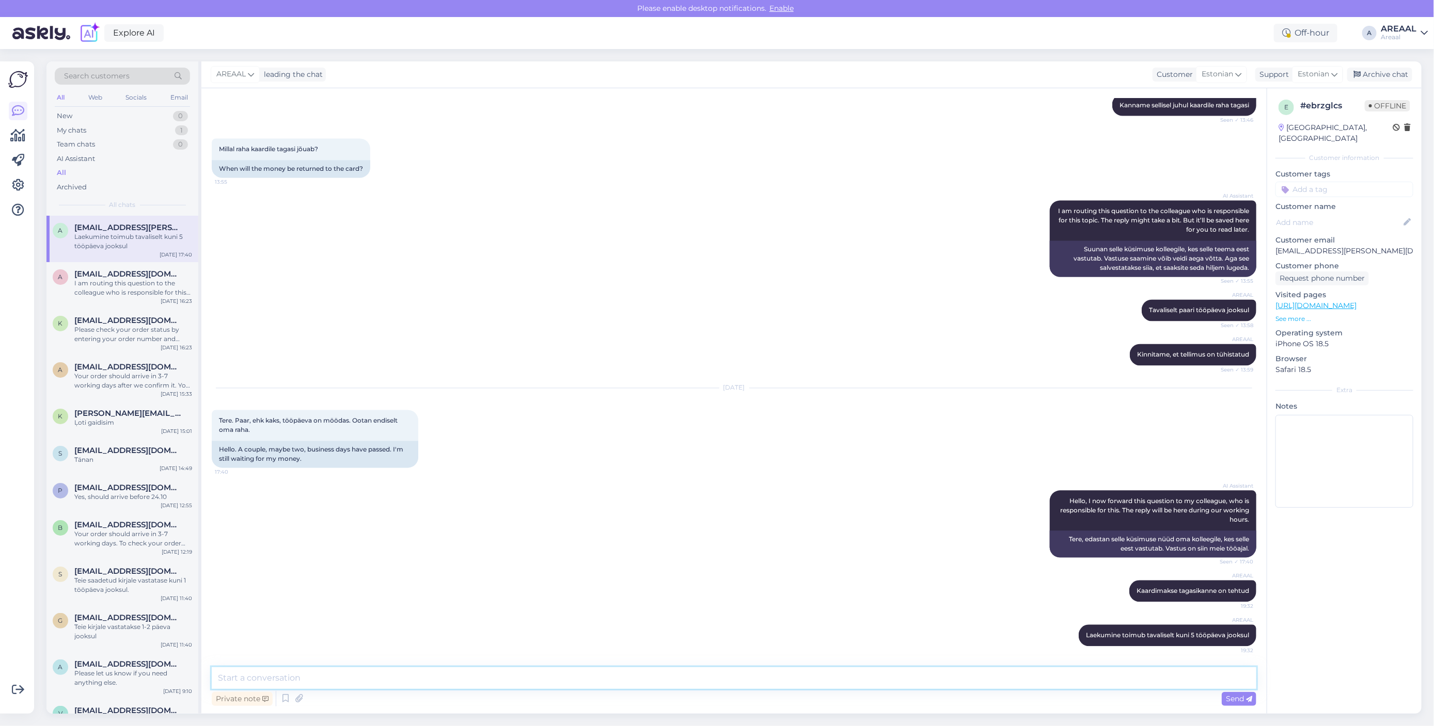
scroll to position [4433, 0]
click at [1376, 64] on div "AREAAL leading the chat Customer Estonian Support Estonian Archive chat" at bounding box center [811, 74] width 1220 height 27
click at [1384, 73] on div "Archive chat" at bounding box center [1379, 75] width 65 height 14
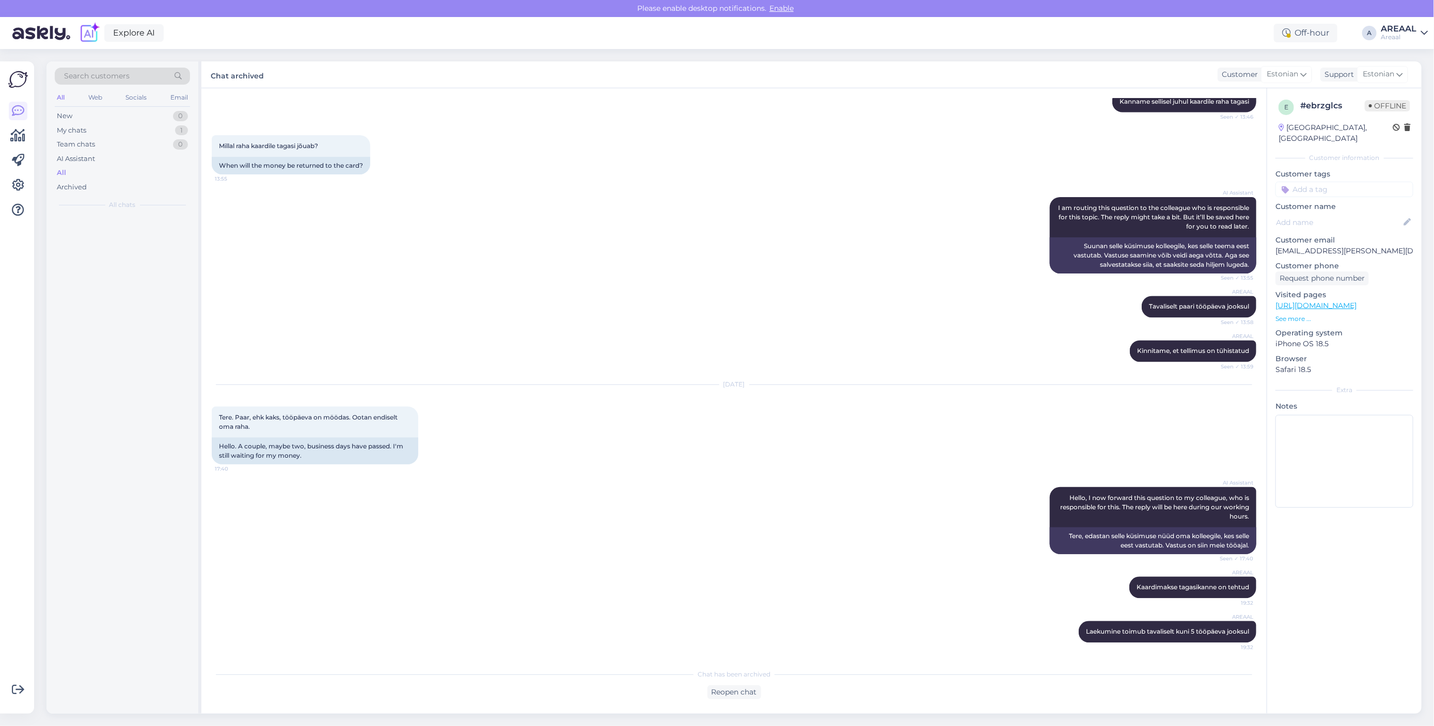
click at [750, 236] on div "AI Assistant I am routing this question to the colleague who is responsible for…" at bounding box center [734, 235] width 1045 height 99
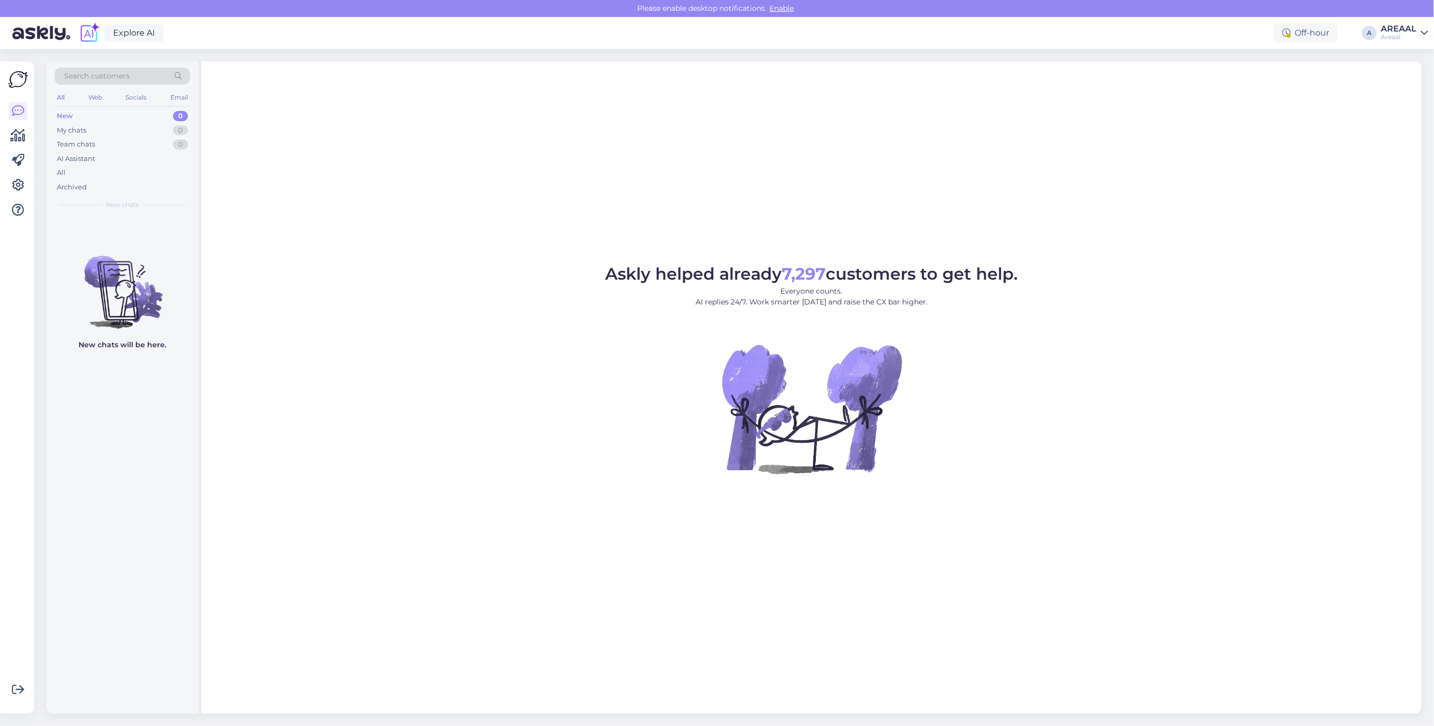
click at [322, 168] on div "Askly helped already 7,297 customers to get help. Everyone counts. AI replies 2…" at bounding box center [811, 387] width 1220 height 653
